Goal: Transaction & Acquisition: Purchase product/service

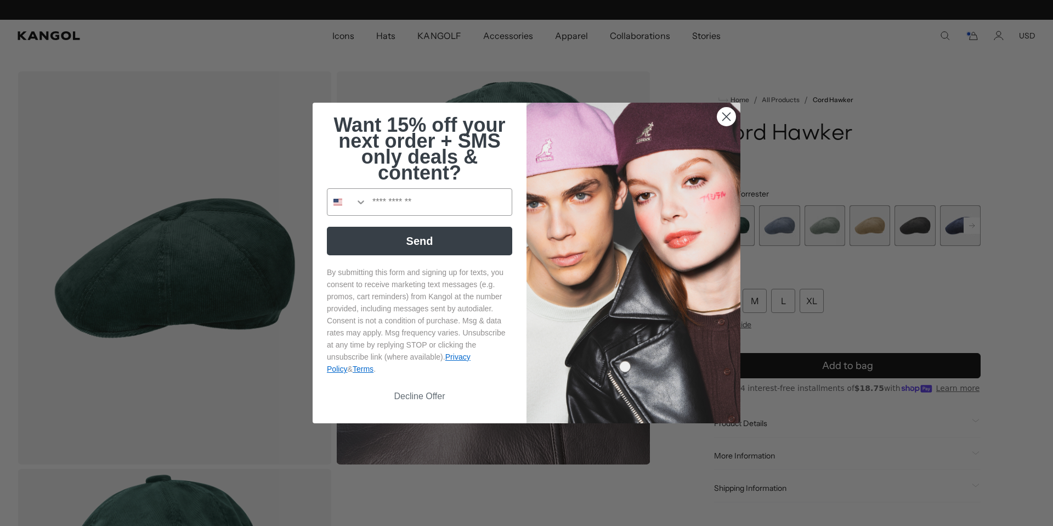
scroll to position [0, 226]
click at [731, 118] on circle "Close dialog" at bounding box center [727, 117] width 18 height 18
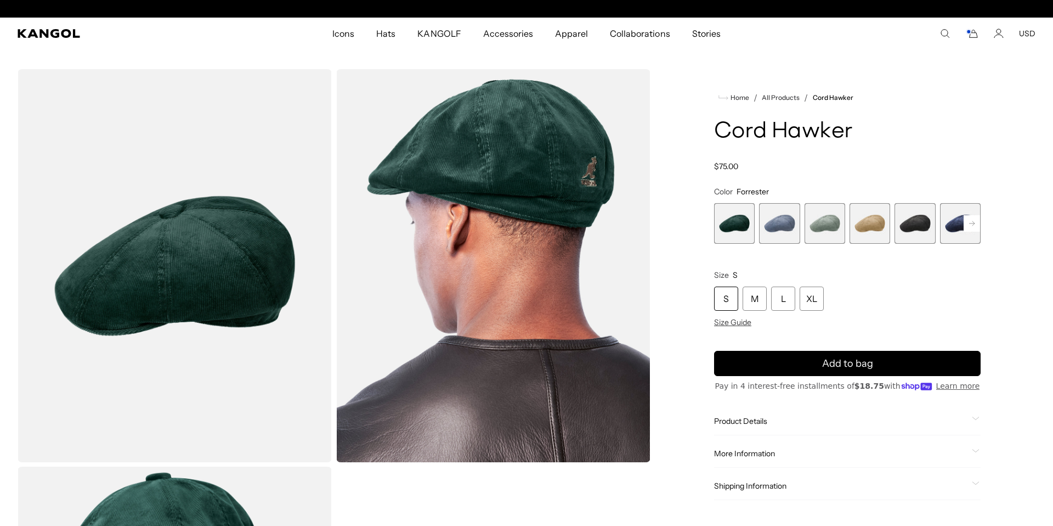
scroll to position [0, 0]
click at [866, 219] on span "4 of 9" at bounding box center [870, 223] width 41 height 41
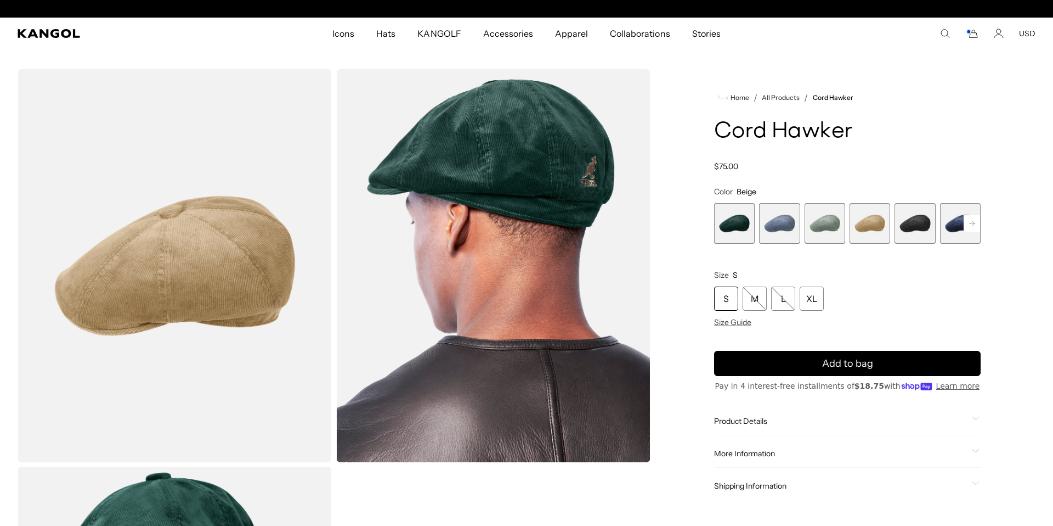
scroll to position [0, 226]
click at [973, 226] on rect at bounding box center [972, 223] width 16 height 16
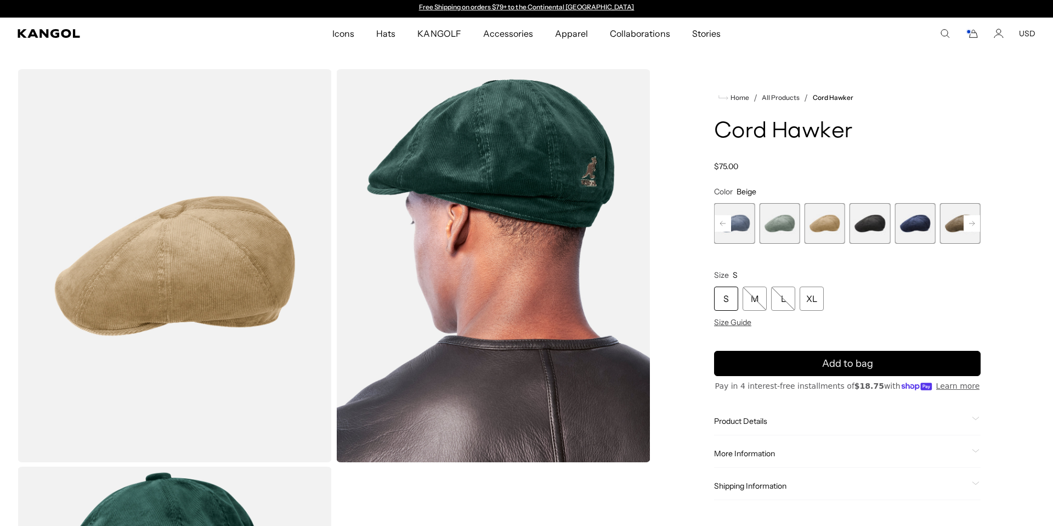
click at [973, 226] on rect at bounding box center [972, 223] width 16 height 16
click at [933, 228] on span "7 of 9" at bounding box center [915, 223] width 41 height 41
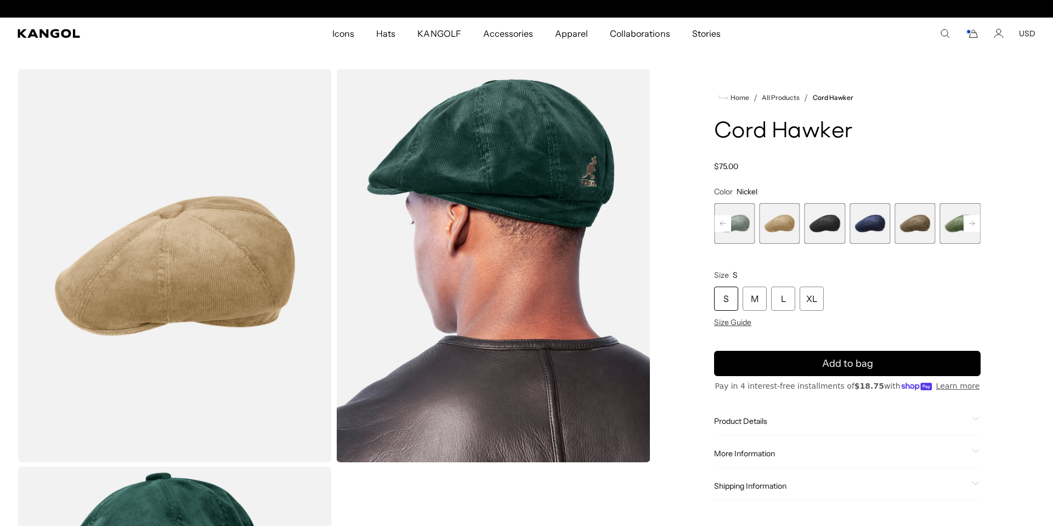
scroll to position [0, 226]
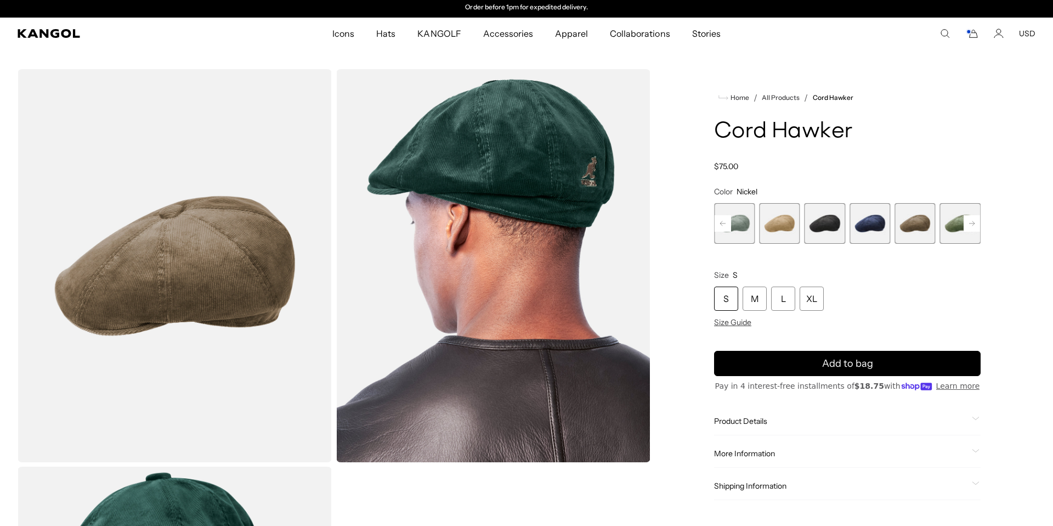
click at [976, 223] on rect at bounding box center [972, 223] width 16 height 16
click at [976, 223] on span "9 of 9" at bounding box center [960, 223] width 41 height 41
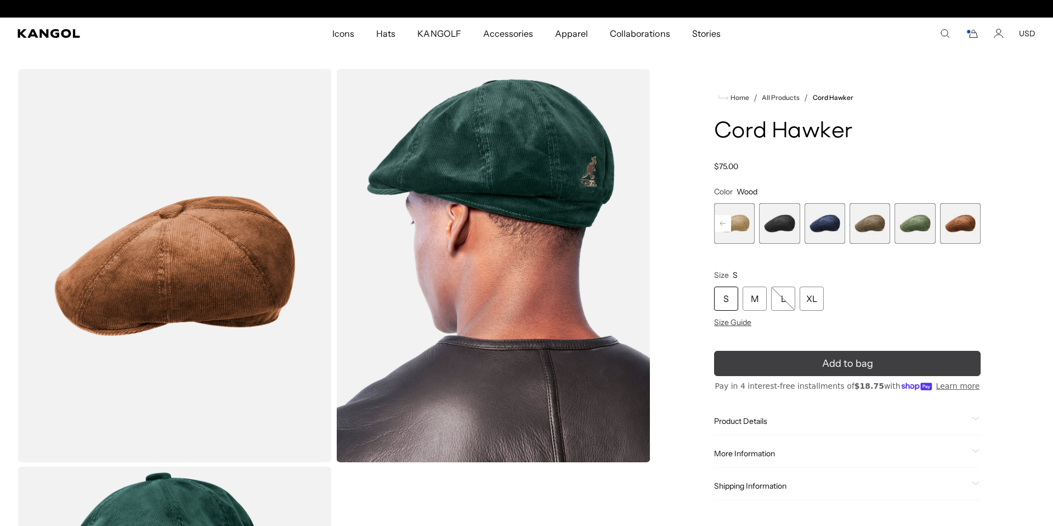
scroll to position [0, 226]
click at [867, 364] on span "Add to bag" at bounding box center [847, 363] width 51 height 15
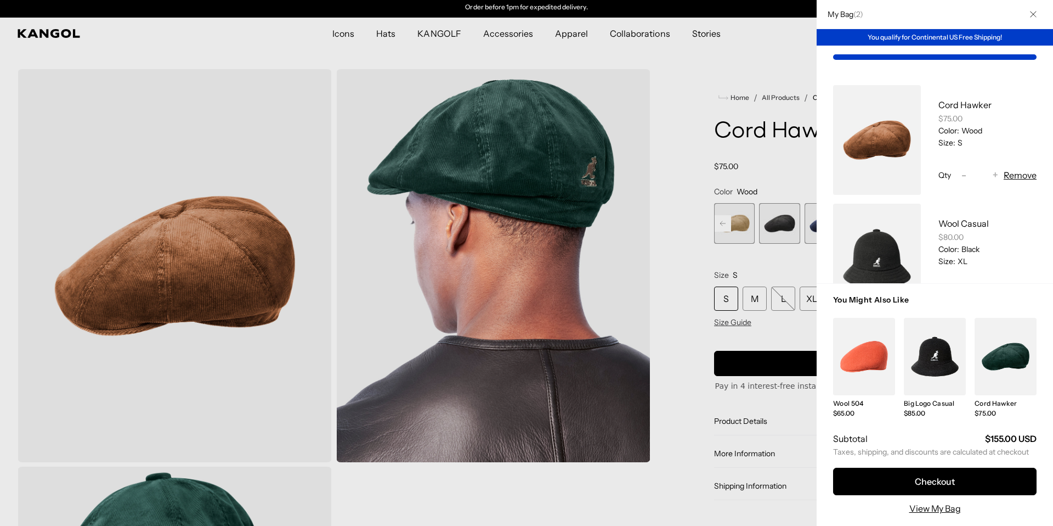
click at [681, 346] on div at bounding box center [526, 263] width 1053 height 526
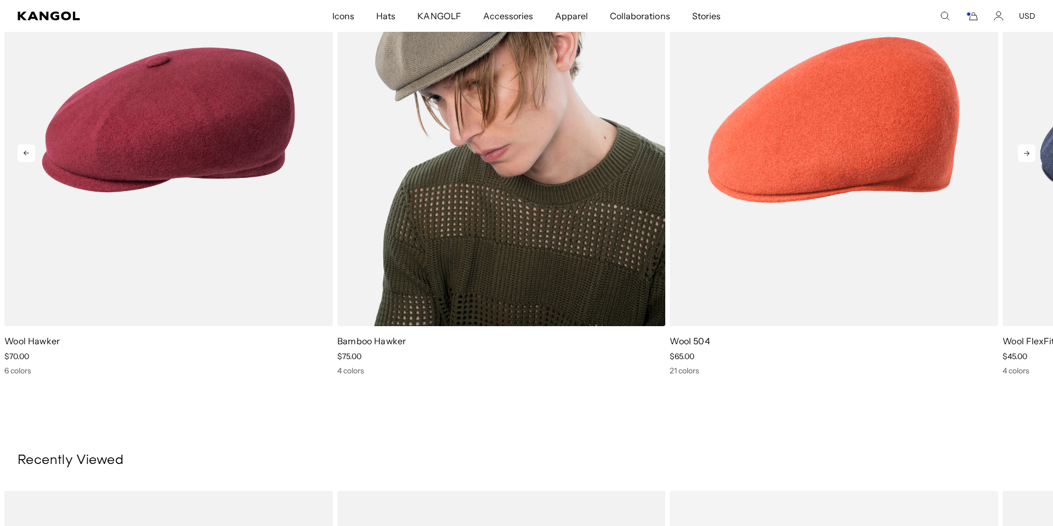
scroll to position [0, 0]
click at [523, 229] on img "2 of 5" at bounding box center [501, 120] width 329 height 413
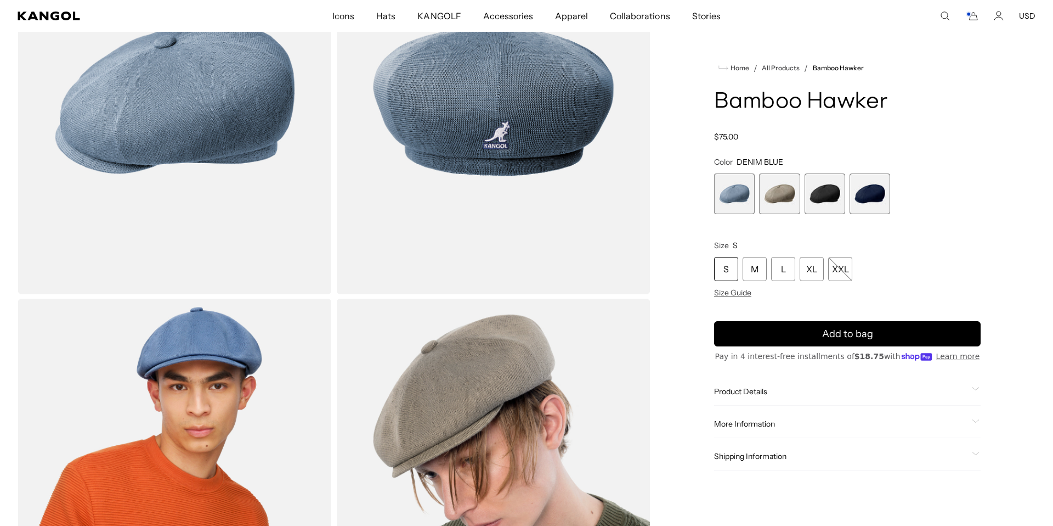
scroll to position [168, 0]
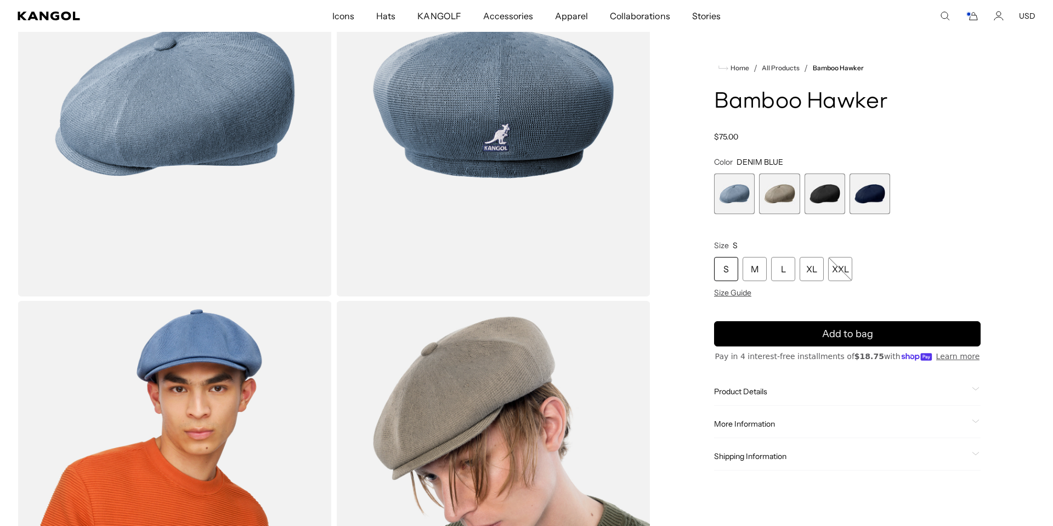
click at [789, 194] on span "2 of 4" at bounding box center [779, 193] width 41 height 41
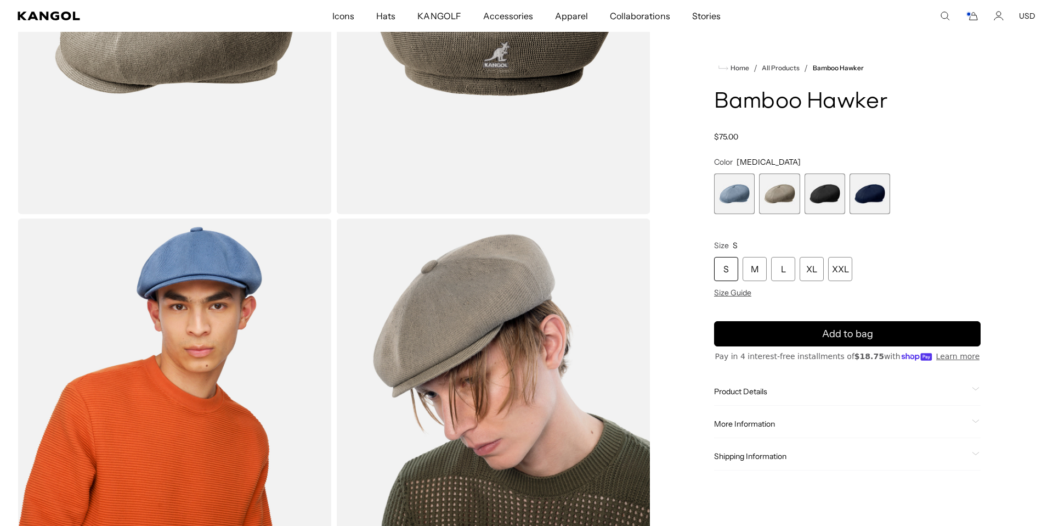
click at [826, 188] on span "3 of 4" at bounding box center [825, 193] width 41 height 41
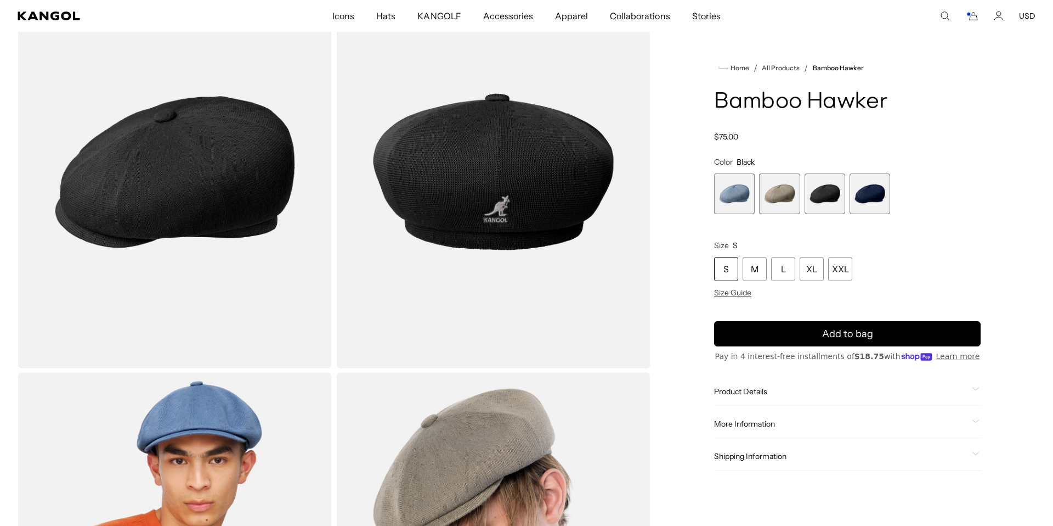
scroll to position [93, 0]
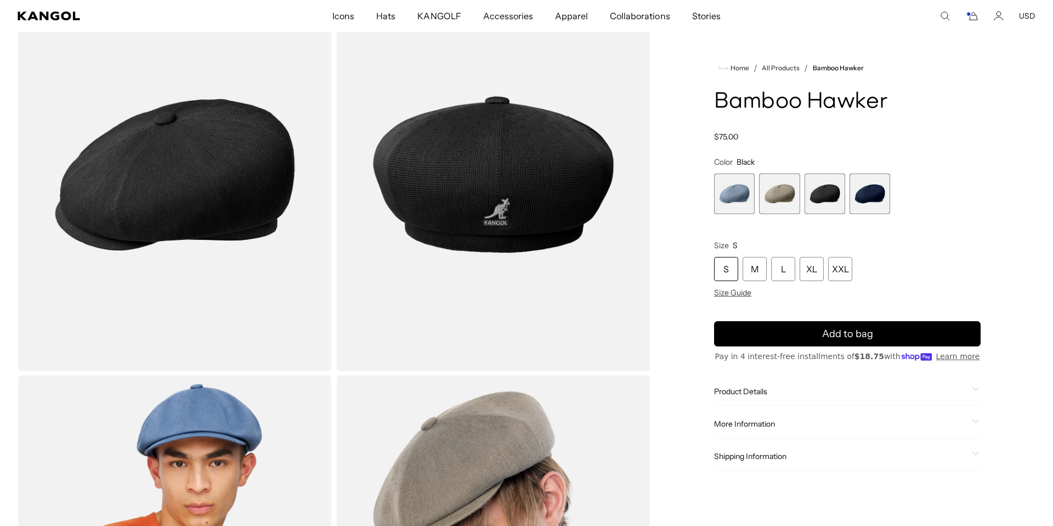
click at [879, 198] on span "4 of 4" at bounding box center [870, 193] width 41 height 41
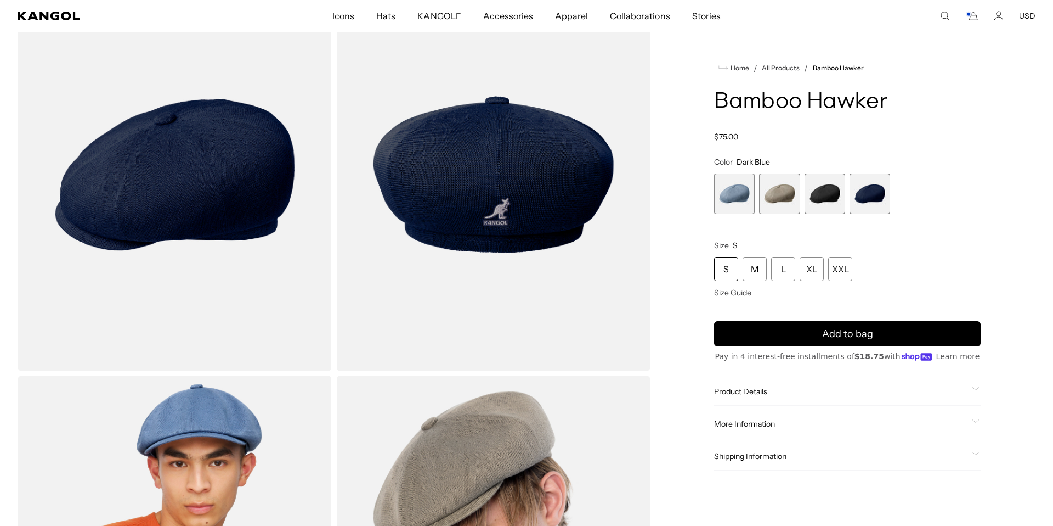
scroll to position [0, 226]
click at [821, 197] on span "3 of 4" at bounding box center [825, 193] width 41 height 41
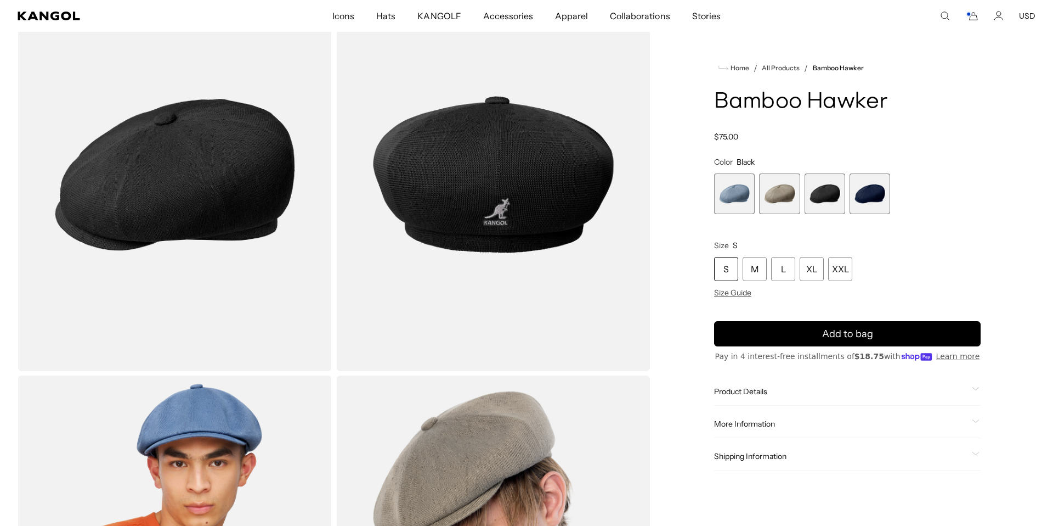
click at [784, 199] on span "2 of 4" at bounding box center [779, 193] width 41 height 41
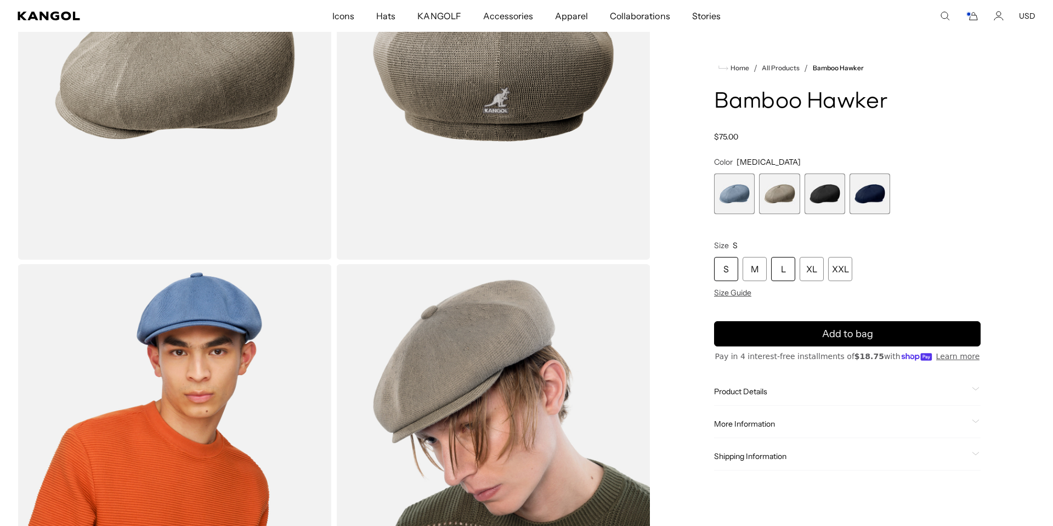
click at [785, 272] on div "L" at bounding box center [783, 269] width 24 height 24
click at [815, 269] on div "XL" at bounding box center [812, 269] width 24 height 24
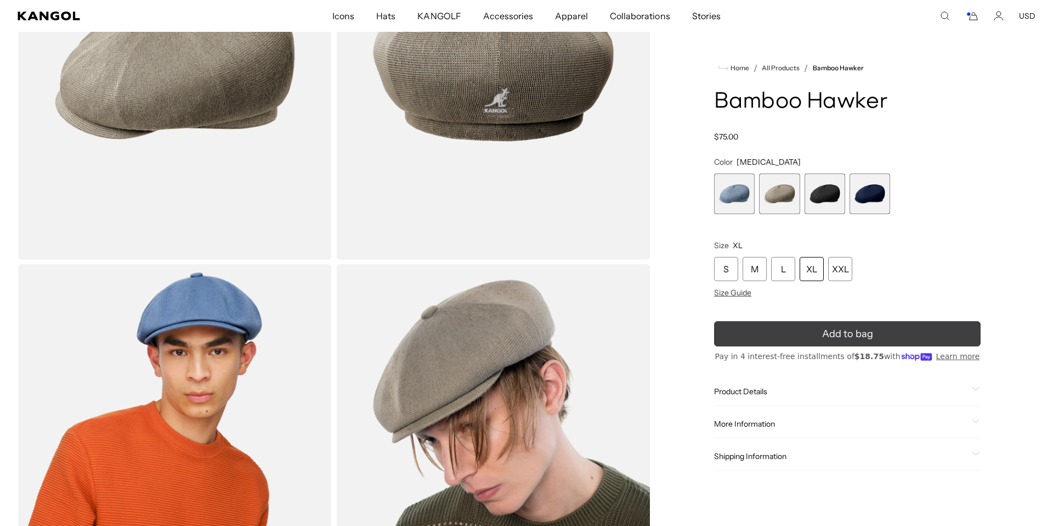
click at [871, 326] on span "Add to bag" at bounding box center [847, 333] width 51 height 15
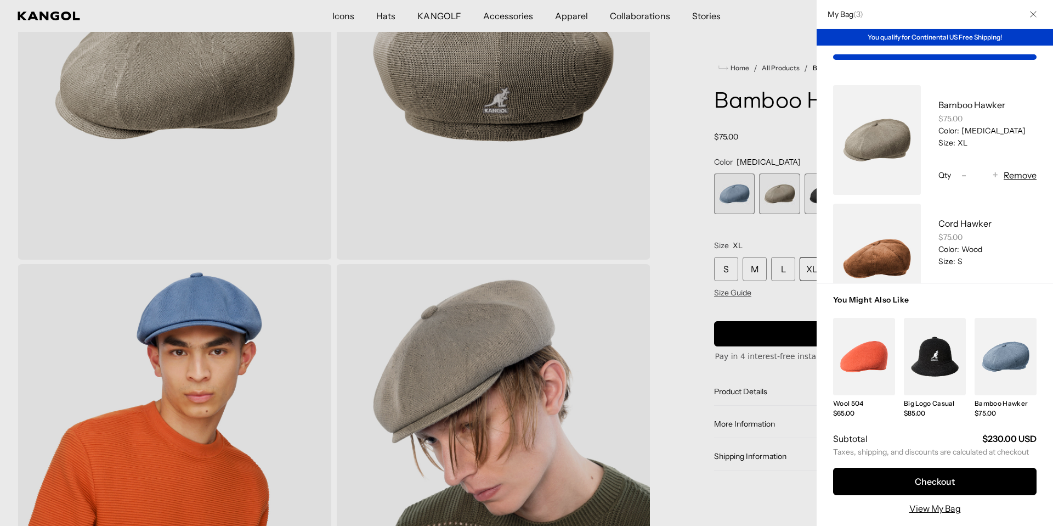
scroll to position [0, 226]
click at [900, 245] on link "My Bag" at bounding box center [877, 259] width 88 height 110
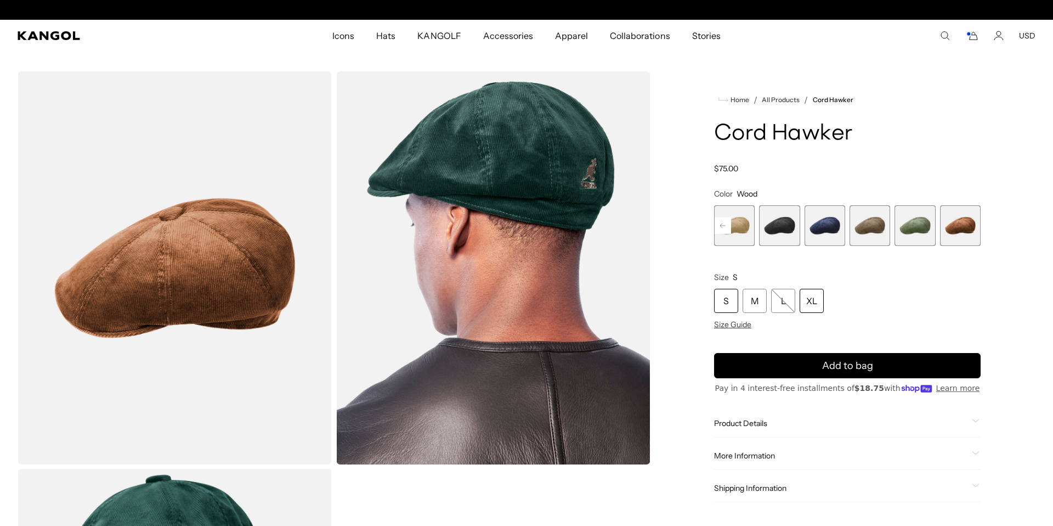
scroll to position [0, 226]
click at [818, 302] on div "XL" at bounding box center [812, 301] width 24 height 24
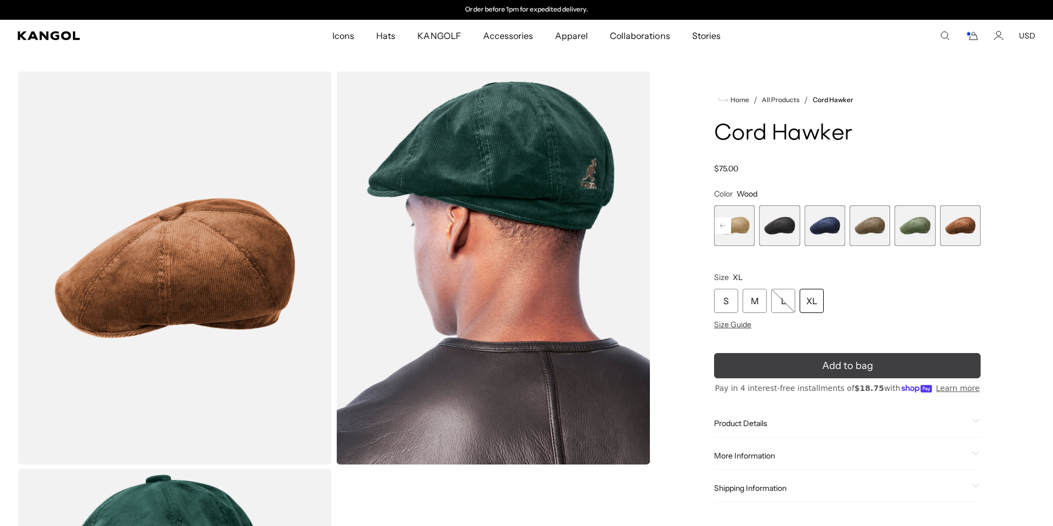
click at [891, 362] on button "Add to bag" at bounding box center [847, 365] width 267 height 25
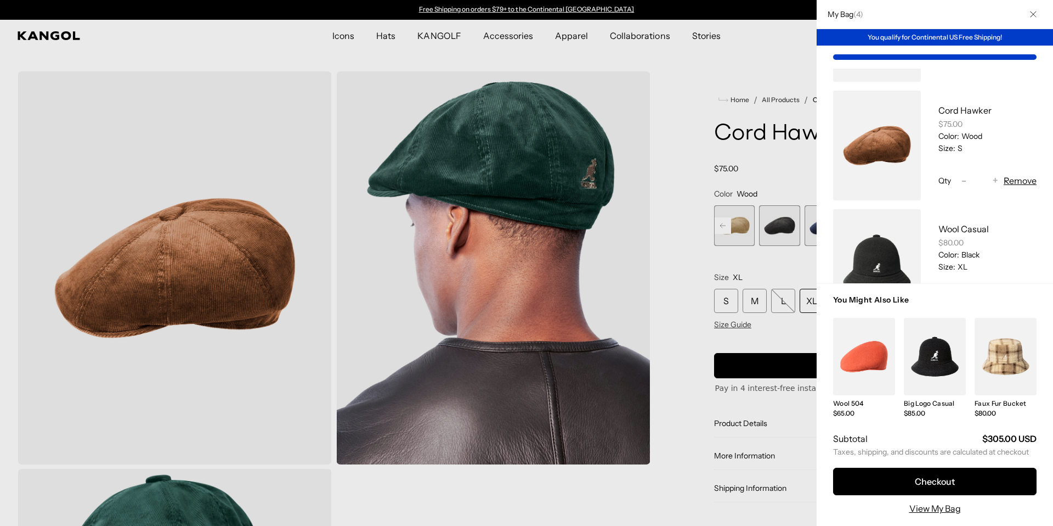
click at [1020, 182] on button "Remove" at bounding box center [1020, 180] width 33 height 13
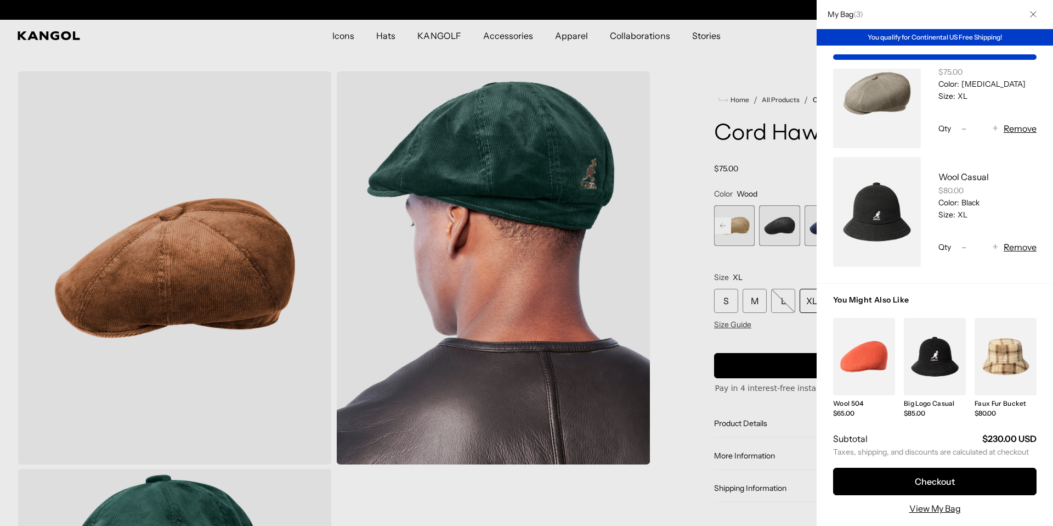
scroll to position [0, 226]
click at [676, 242] on div at bounding box center [526, 263] width 1053 height 526
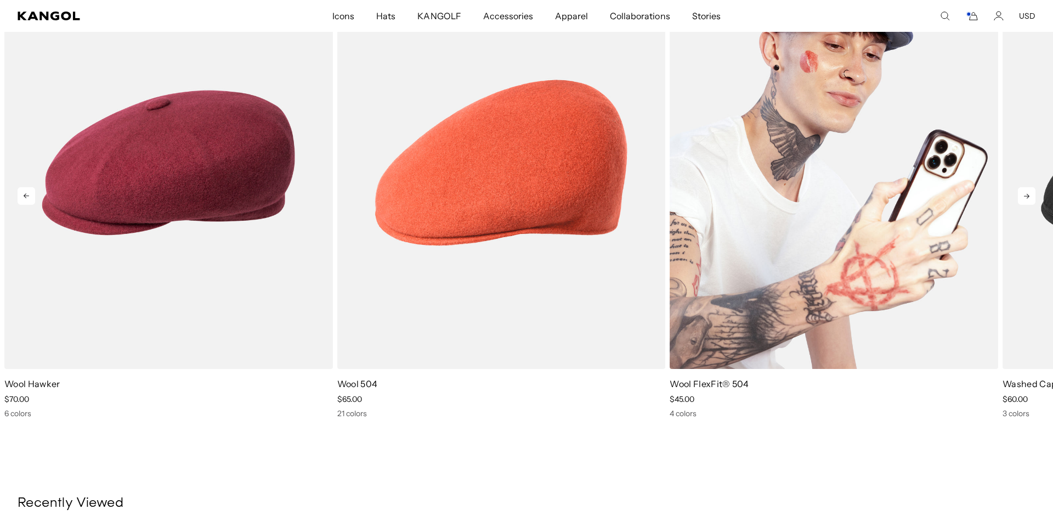
click at [794, 254] on img "3 of 5" at bounding box center [834, 163] width 329 height 413
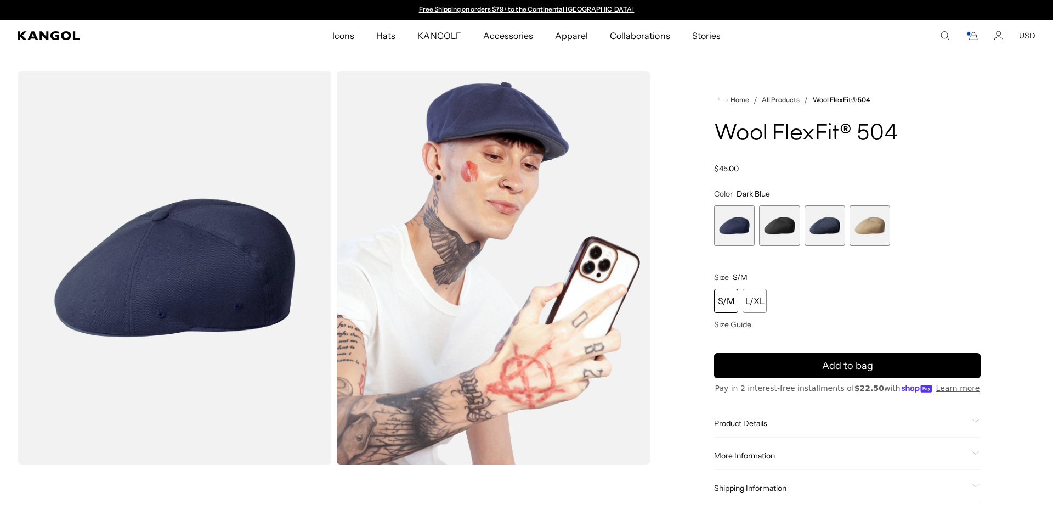
click at [872, 226] on span "4 of 4" at bounding box center [870, 225] width 41 height 41
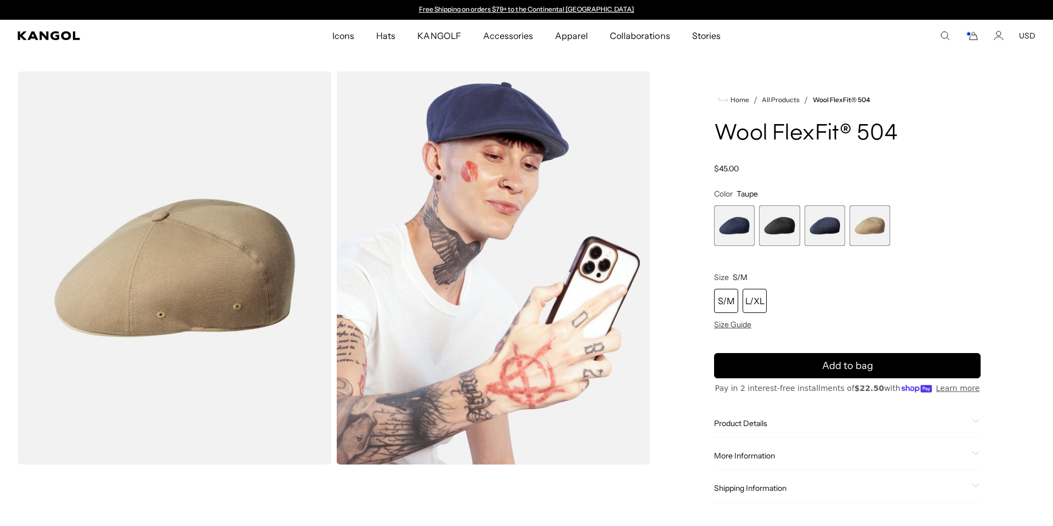
click at [764, 304] on div "L/XL" at bounding box center [755, 301] width 24 height 24
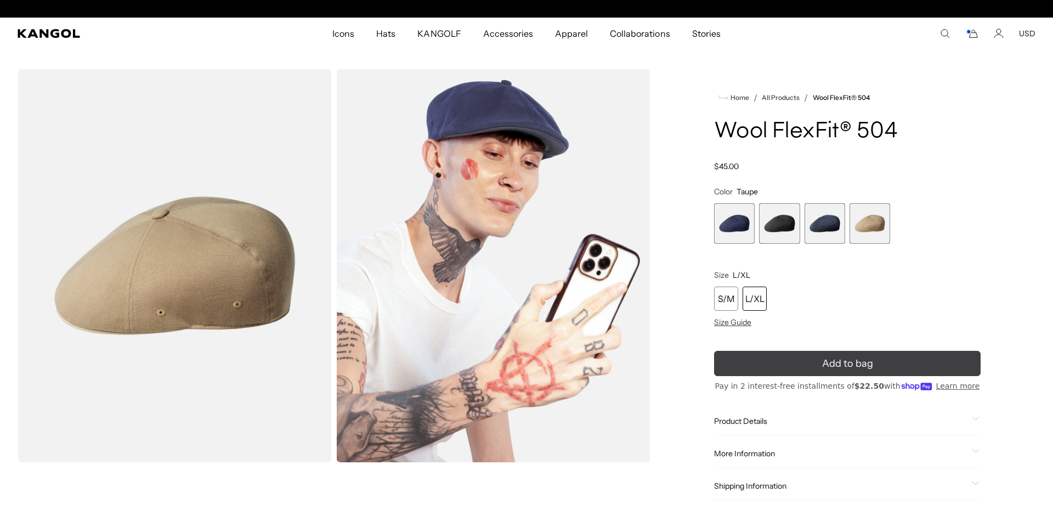
click at [882, 361] on button "Add to bag" at bounding box center [847, 363] width 267 height 25
